Goal: Transaction & Acquisition: Subscribe to service/newsletter

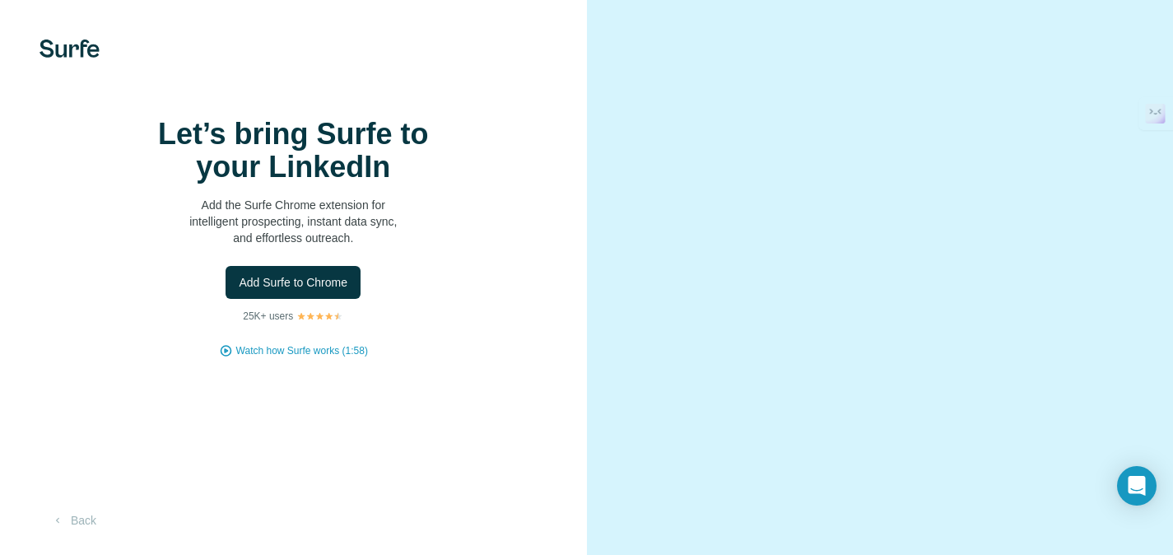
scroll to position [77, 0]
click at [315, 274] on span "Add Surfe to Chrome" at bounding box center [293, 282] width 109 height 16
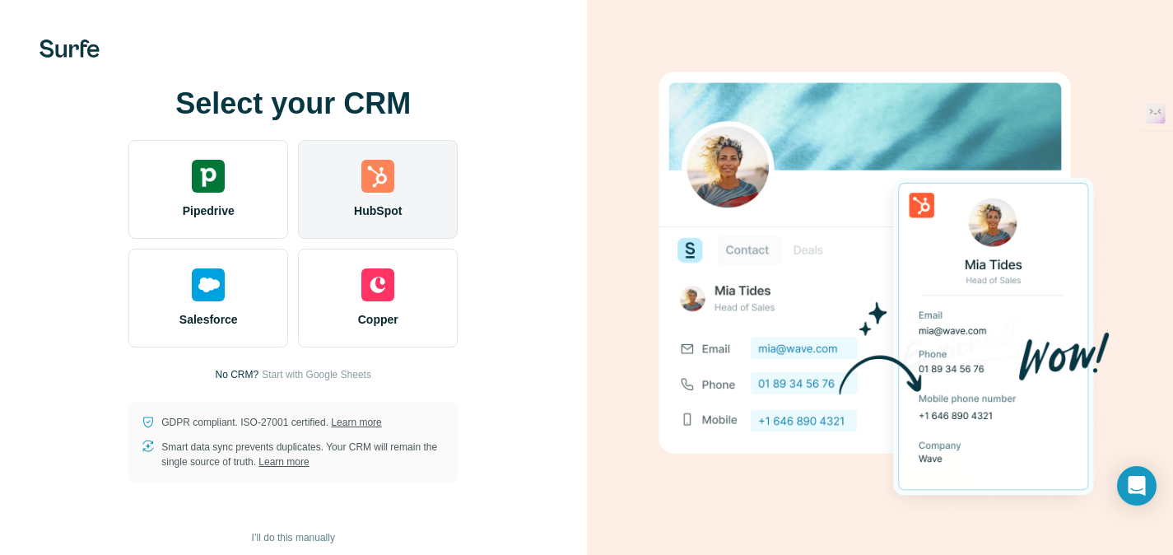
click at [390, 206] on span "HubSpot" at bounding box center [378, 210] width 48 height 16
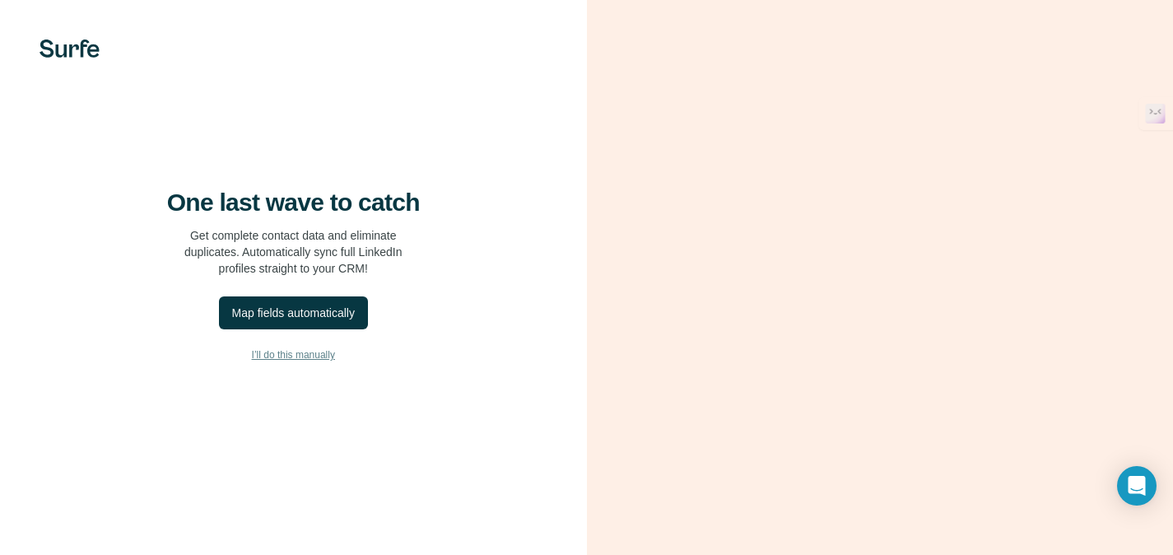
click at [301, 362] on span "I’ll do this manually" at bounding box center [293, 354] width 83 height 15
